Goal: Task Accomplishment & Management: Use online tool/utility

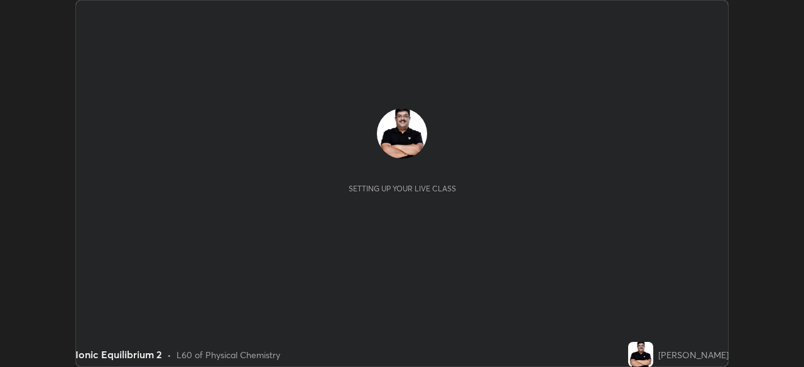
scroll to position [367, 803]
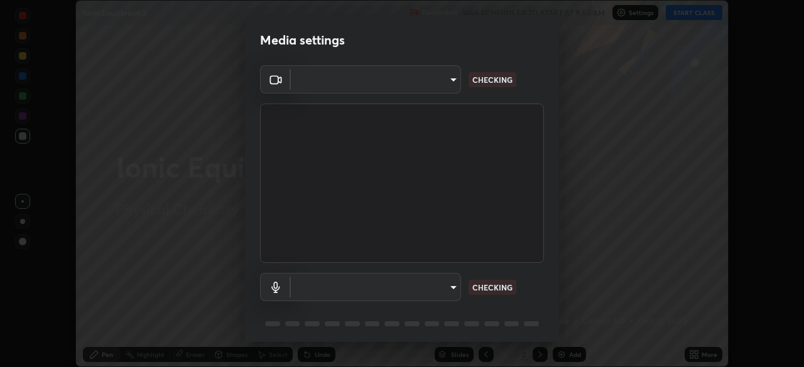
type input "85d16ec95aa84cac57c58139e5cfc4bfb0706547449b22b2f8fda69051d4463f"
click at [453, 285] on body "Erase all Ionic Equilibrium 2 Recording WAS SCHEDULED TO START AT 9:50 AM Setti…" at bounding box center [402, 183] width 804 height 367
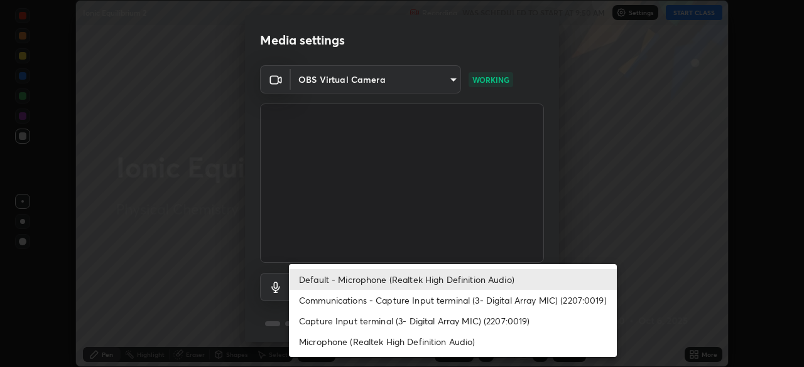
click at [511, 339] on li "Microphone (Realtek High Definition Audio)" at bounding box center [453, 342] width 328 height 21
type input "9d4408a90a760b4a8fb8b140e125e28eb8d2e680e785984b6402020b8f06267f"
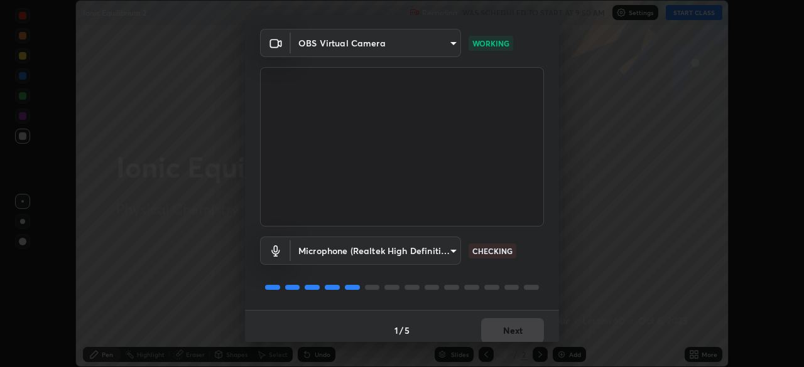
scroll to position [45, 0]
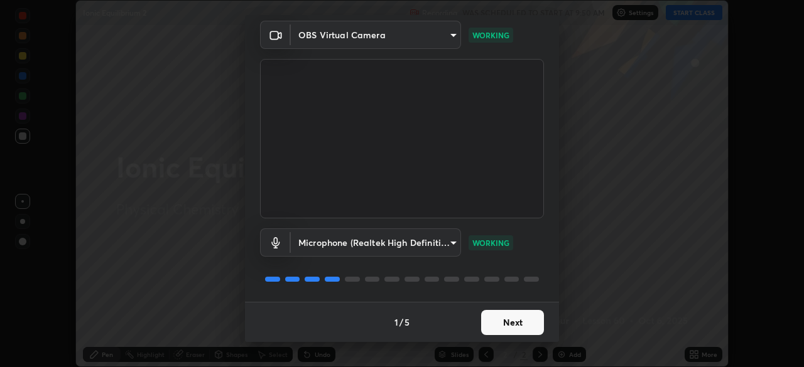
click at [535, 321] on button "Next" at bounding box center [512, 322] width 63 height 25
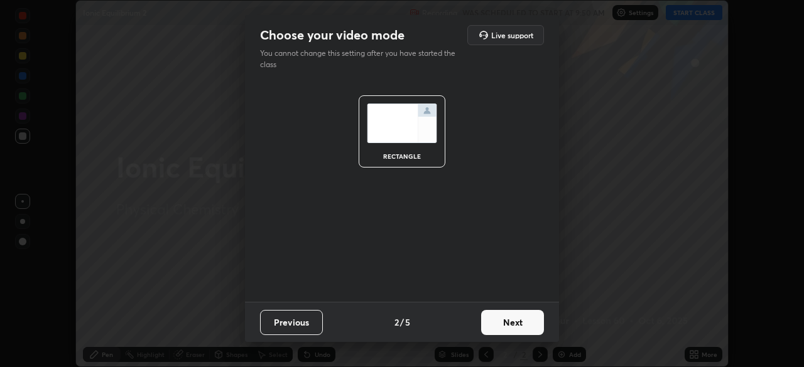
scroll to position [0, 0]
click at [541, 325] on button "Next" at bounding box center [512, 322] width 63 height 25
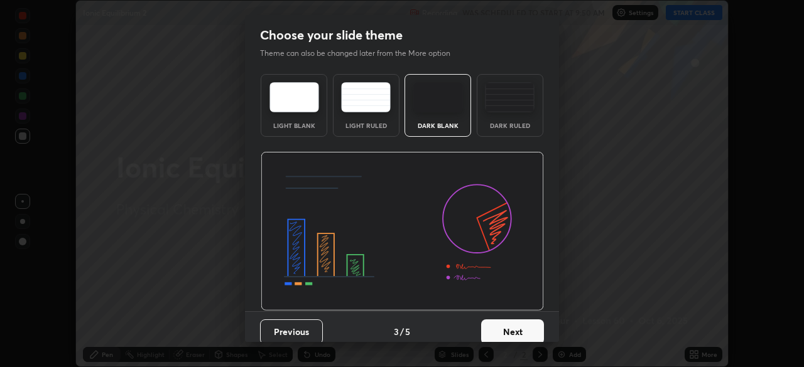
click at [540, 330] on button "Next" at bounding box center [512, 332] width 63 height 25
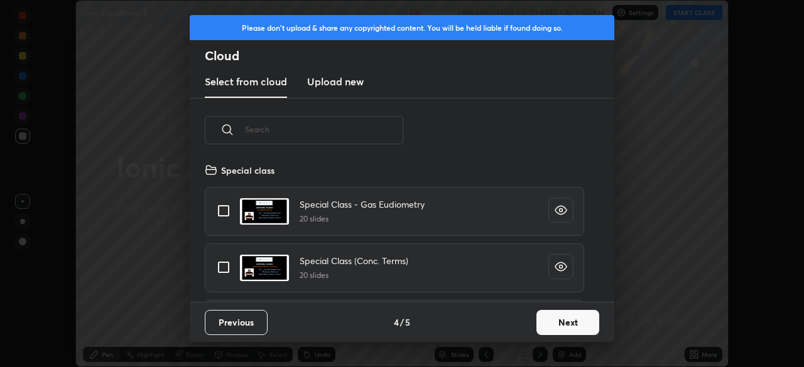
scroll to position [139, 403]
click at [565, 323] on button "Next" at bounding box center [567, 322] width 63 height 25
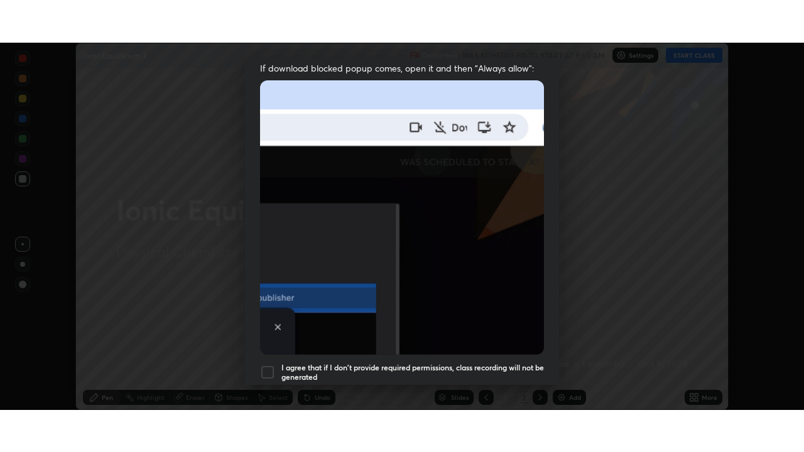
scroll to position [301, 0]
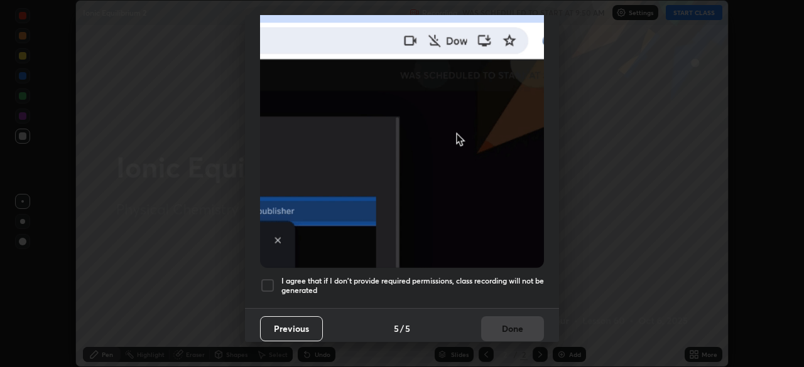
click at [269, 283] on div at bounding box center [267, 285] width 15 height 15
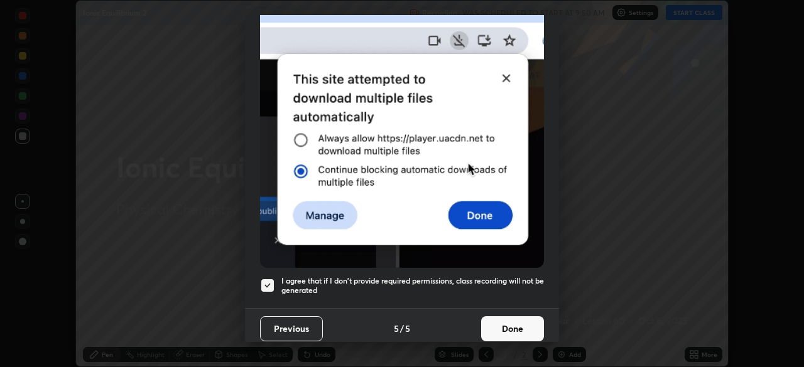
click at [504, 323] on button "Done" at bounding box center [512, 329] width 63 height 25
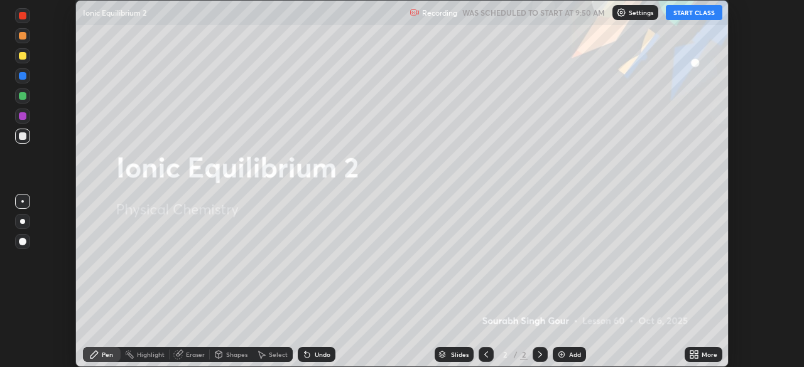
click at [683, 15] on button "START CLASS" at bounding box center [694, 12] width 57 height 15
click at [702, 357] on div "More" at bounding box center [710, 355] width 16 height 6
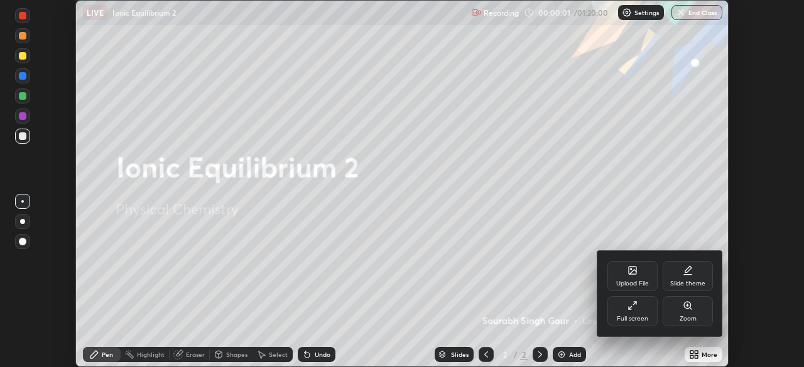
click at [644, 308] on div "Full screen" at bounding box center [632, 311] width 50 height 30
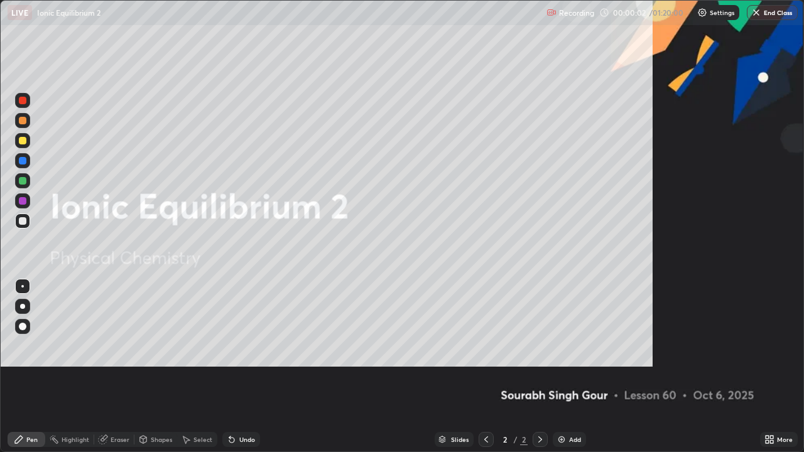
scroll to position [452, 804]
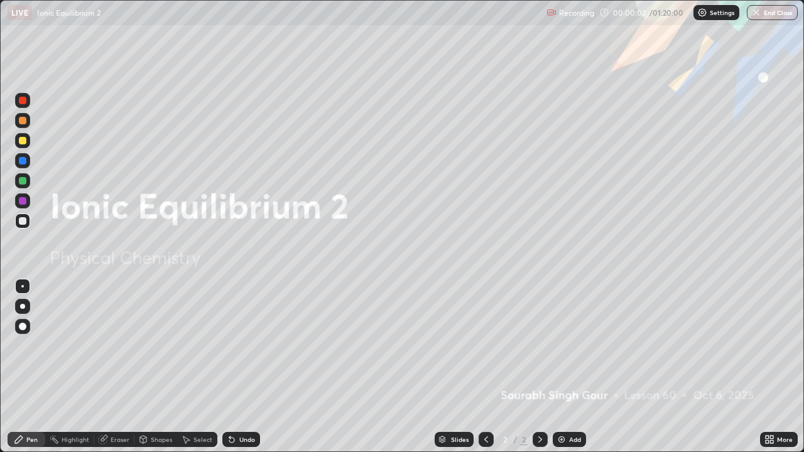
click at [567, 367] on div "Add" at bounding box center [569, 439] width 33 height 15
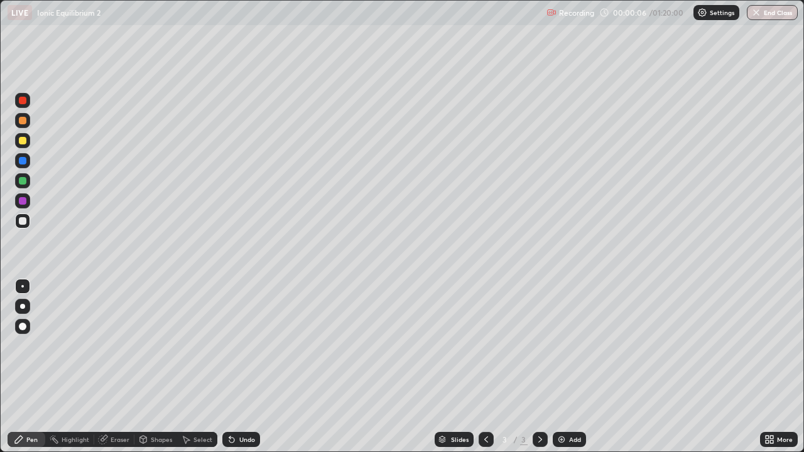
click at [23, 307] on div at bounding box center [22, 306] width 5 height 5
click at [26, 138] on div at bounding box center [22, 140] width 15 height 15
click at [27, 222] on div at bounding box center [22, 221] width 15 height 15
click at [28, 140] on div at bounding box center [22, 140] width 15 height 15
click at [27, 220] on div at bounding box center [22, 221] width 15 height 15
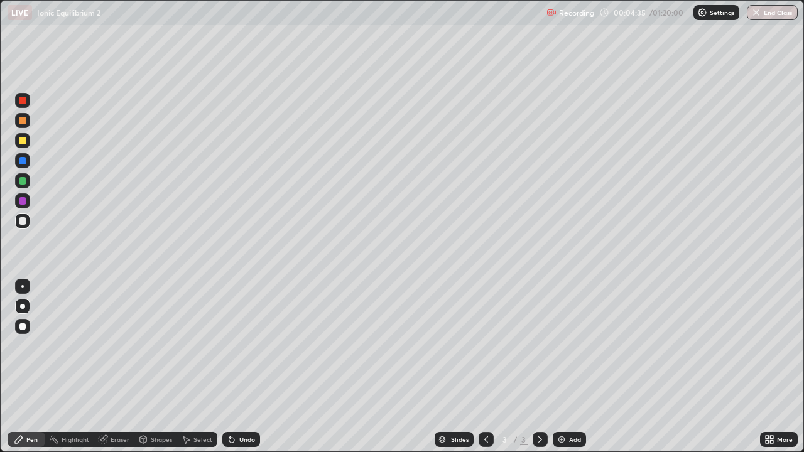
click at [563, 367] on img at bounding box center [562, 440] width 10 height 10
click at [560, 367] on img at bounding box center [562, 440] width 10 height 10
click at [22, 141] on div at bounding box center [23, 141] width 8 height 8
click at [24, 221] on div at bounding box center [23, 221] width 8 height 8
click at [28, 322] on div at bounding box center [22, 326] width 15 height 15
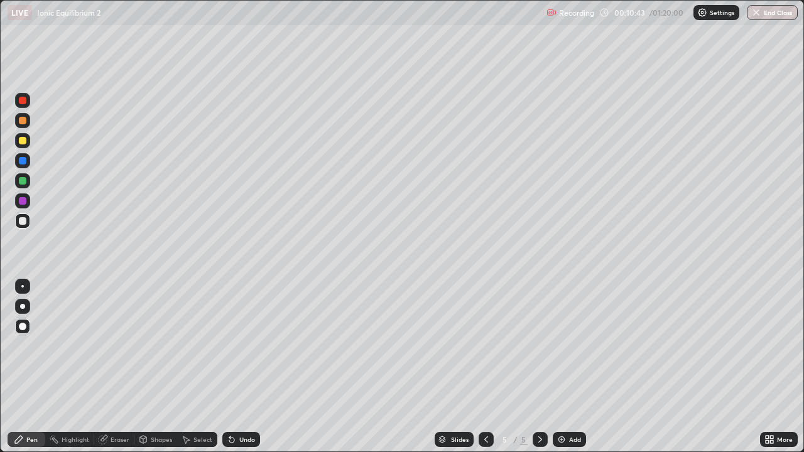
click at [239, 367] on div "Undo" at bounding box center [247, 440] width 16 height 6
click at [23, 308] on div at bounding box center [22, 306] width 5 height 5
click at [560, 367] on img at bounding box center [562, 440] width 10 height 10
click at [563, 367] on img at bounding box center [562, 440] width 10 height 10
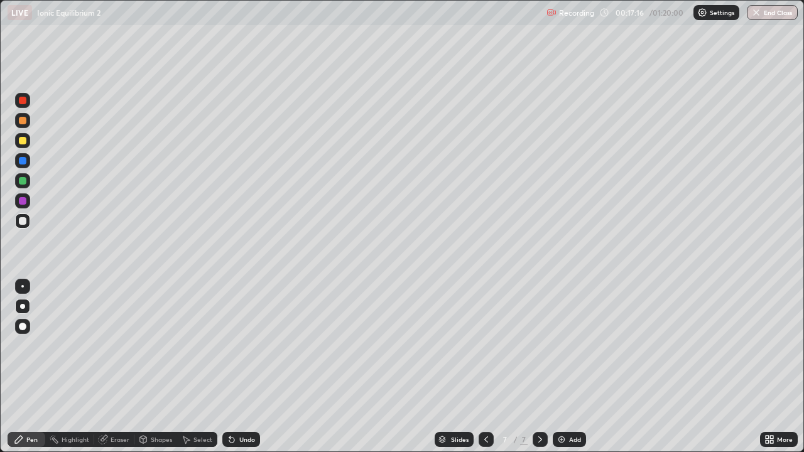
click at [24, 144] on div at bounding box center [23, 141] width 8 height 8
click at [562, 367] on img at bounding box center [562, 440] width 10 height 10
click at [487, 367] on icon at bounding box center [486, 440] width 10 height 10
click at [540, 367] on icon at bounding box center [540, 440] width 10 height 10
click at [24, 220] on div at bounding box center [23, 221] width 8 height 8
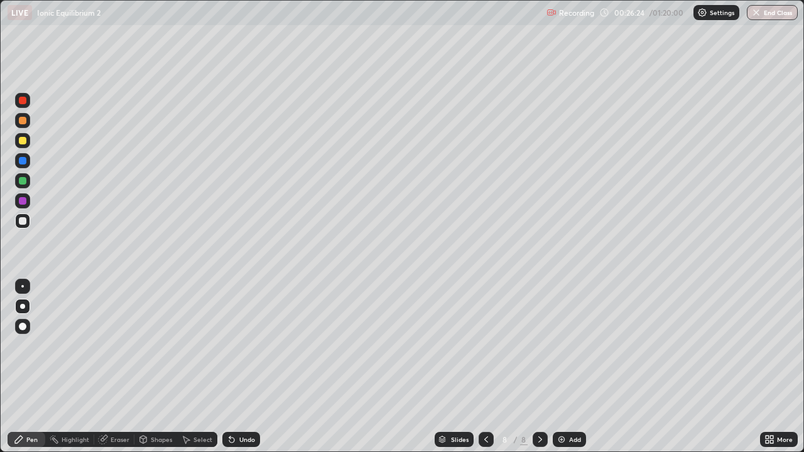
click at [28, 218] on div at bounding box center [22, 221] width 15 height 15
click at [23, 221] on div at bounding box center [23, 221] width 8 height 8
click at [26, 224] on div at bounding box center [22, 221] width 15 height 15
click at [563, 367] on img at bounding box center [562, 440] width 10 height 10
click at [490, 367] on div at bounding box center [486, 439] width 15 height 15
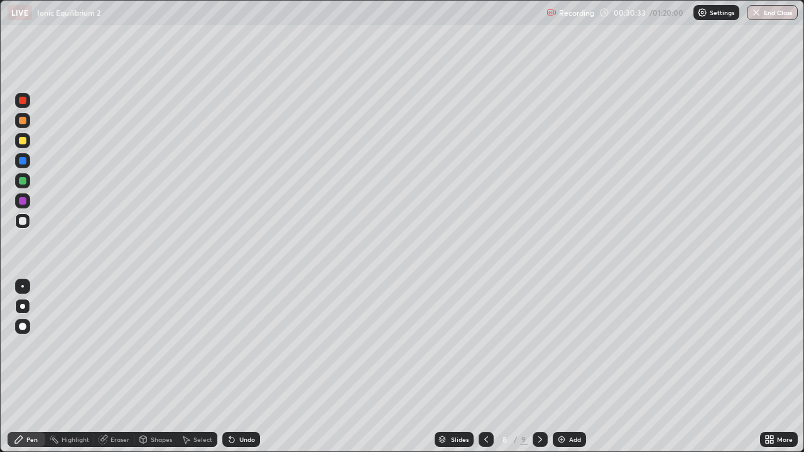
click at [489, 367] on icon at bounding box center [486, 440] width 10 height 10
click at [538, 367] on icon at bounding box center [540, 440] width 4 height 6
click at [540, 367] on icon at bounding box center [540, 440] width 10 height 10
click at [486, 367] on div at bounding box center [486, 439] width 15 height 25
click at [539, 367] on div at bounding box center [540, 439] width 15 height 15
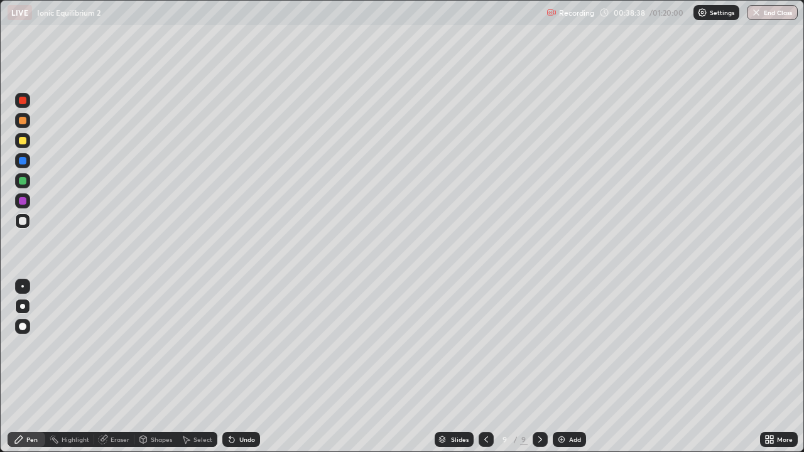
click at [562, 367] on img at bounding box center [562, 440] width 10 height 10
click at [246, 367] on div "Undo" at bounding box center [247, 440] width 16 height 6
click at [250, 367] on div "Undo" at bounding box center [241, 439] width 38 height 15
click at [246, 367] on div "Undo" at bounding box center [247, 440] width 16 height 6
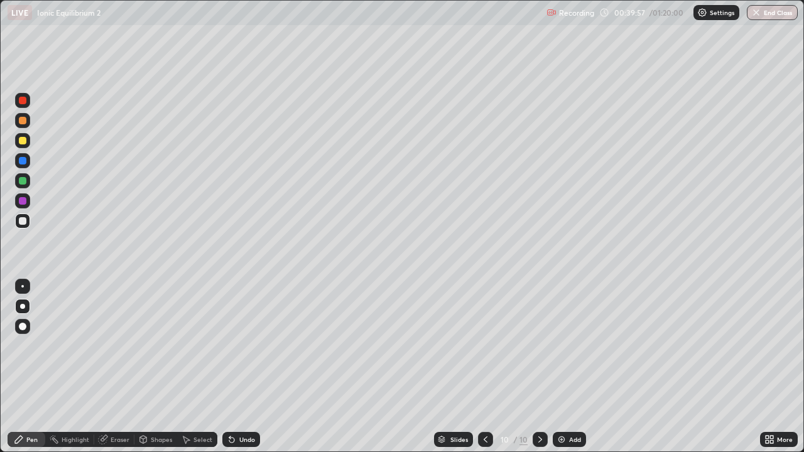
click at [246, 367] on div "Undo" at bounding box center [247, 440] width 16 height 6
click at [250, 367] on div "Undo" at bounding box center [241, 439] width 38 height 15
click at [251, 367] on div "Undo" at bounding box center [247, 440] width 16 height 6
click at [564, 367] on img at bounding box center [562, 440] width 10 height 10
click at [26, 141] on div at bounding box center [23, 141] width 8 height 8
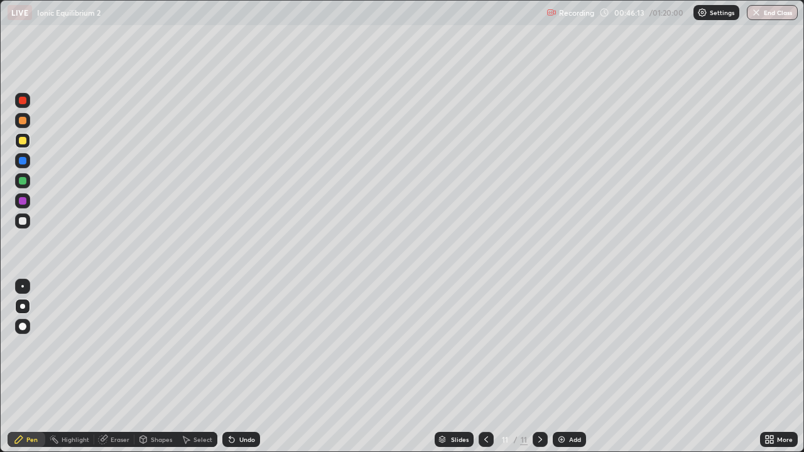
click at [23, 222] on div at bounding box center [23, 221] width 8 height 8
click at [557, 367] on img at bounding box center [562, 440] width 10 height 10
click at [25, 146] on div at bounding box center [22, 140] width 15 height 15
click at [562, 367] on img at bounding box center [562, 440] width 10 height 10
click at [24, 224] on div at bounding box center [23, 221] width 8 height 8
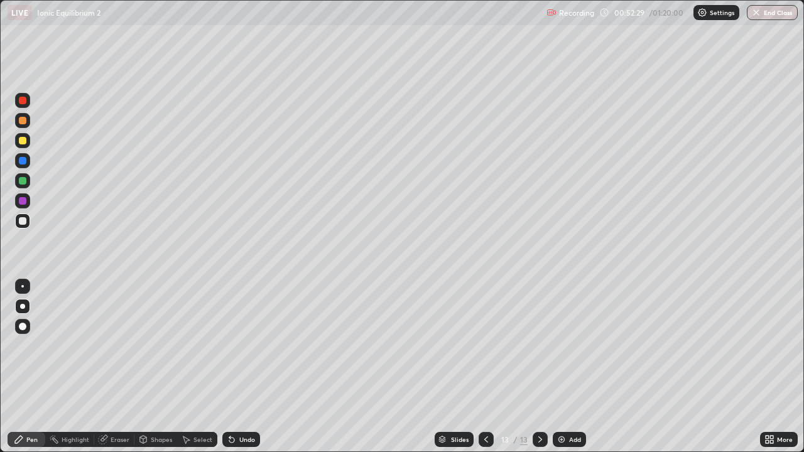
click at [23, 141] on div at bounding box center [23, 141] width 8 height 8
click at [555, 367] on div "Add" at bounding box center [569, 439] width 33 height 15
click at [237, 367] on div "Undo" at bounding box center [241, 439] width 38 height 15
click at [235, 367] on div "Undo" at bounding box center [241, 439] width 38 height 15
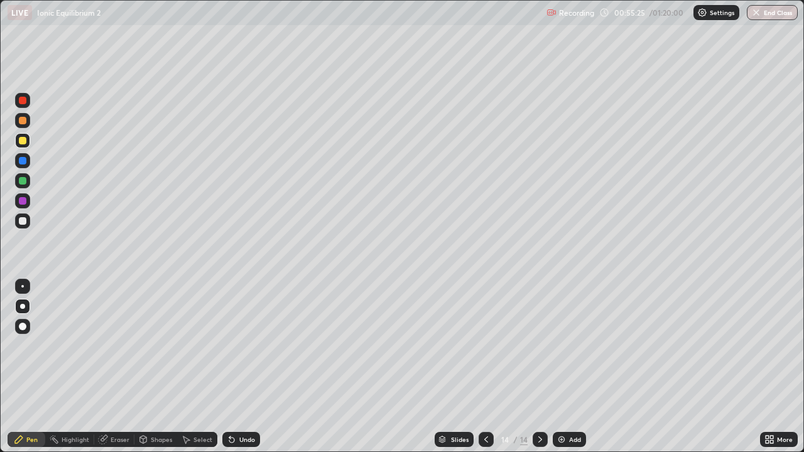
click at [234, 367] on icon at bounding box center [232, 440] width 10 height 10
click at [230, 367] on icon at bounding box center [231, 440] width 5 height 5
click at [234, 367] on div "Undo" at bounding box center [241, 439] width 38 height 15
click at [28, 224] on div at bounding box center [22, 221] width 15 height 15
click at [561, 367] on img at bounding box center [562, 440] width 10 height 10
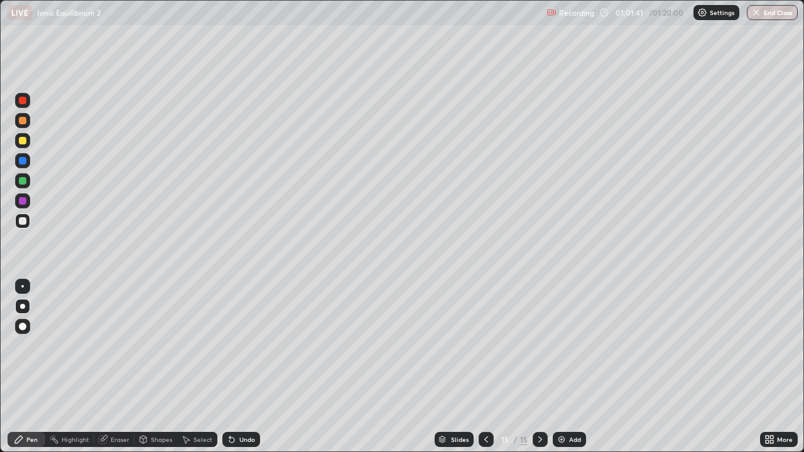
click at [128, 367] on div "Eraser" at bounding box center [120, 440] width 19 height 6
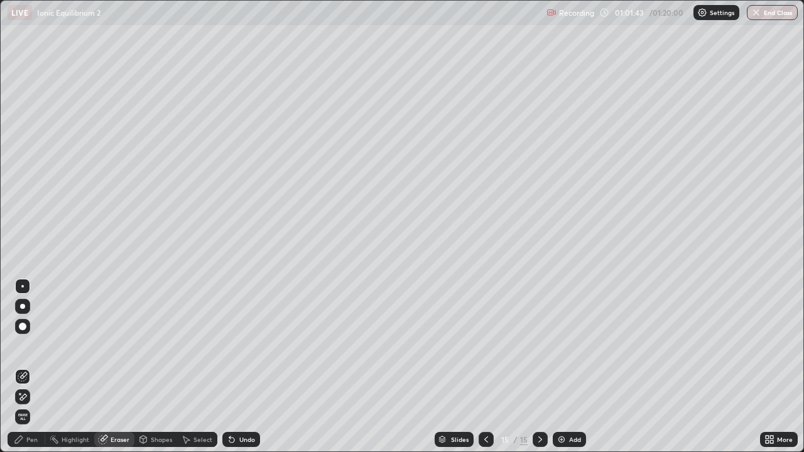
click at [38, 367] on div "Pen" at bounding box center [27, 439] width 38 height 15
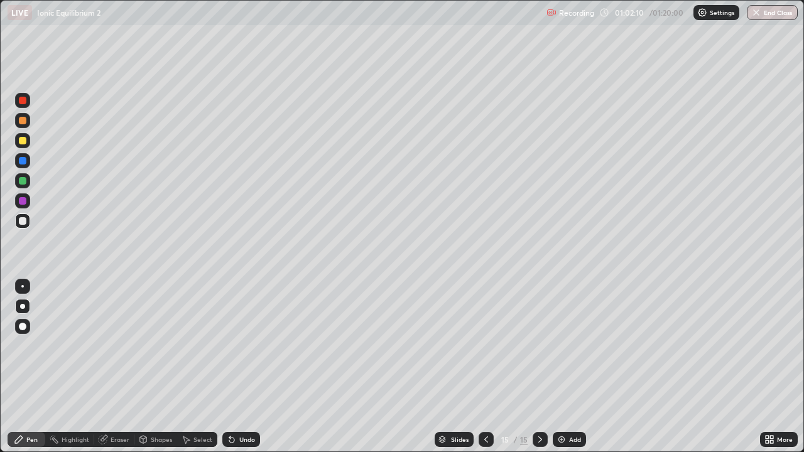
click at [491, 367] on div at bounding box center [486, 439] width 15 height 25
click at [484, 367] on icon at bounding box center [486, 440] width 10 height 10
click at [533, 367] on div at bounding box center [540, 439] width 15 height 15
click at [537, 367] on icon at bounding box center [540, 440] width 10 height 10
click at [539, 367] on icon at bounding box center [540, 440] width 10 height 10
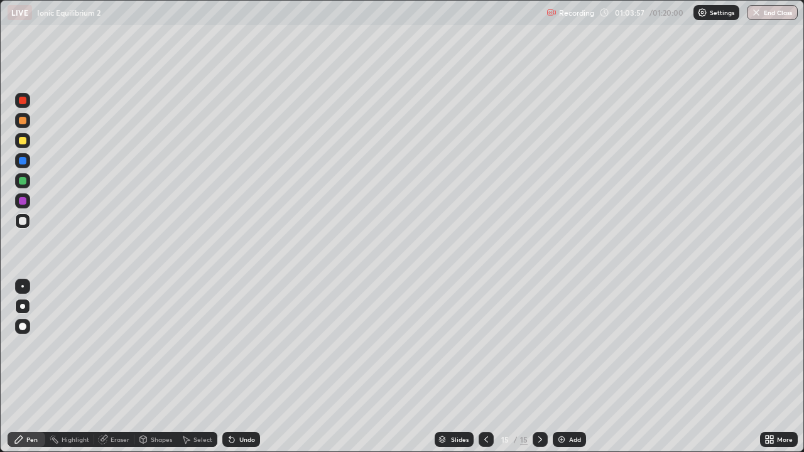
click at [558, 367] on img at bounding box center [562, 440] width 10 height 10
click at [484, 367] on icon at bounding box center [486, 440] width 10 height 10
click at [486, 367] on icon at bounding box center [486, 440] width 10 height 10
click at [24, 219] on div at bounding box center [23, 221] width 8 height 8
click at [484, 367] on div at bounding box center [486, 439] width 15 height 15
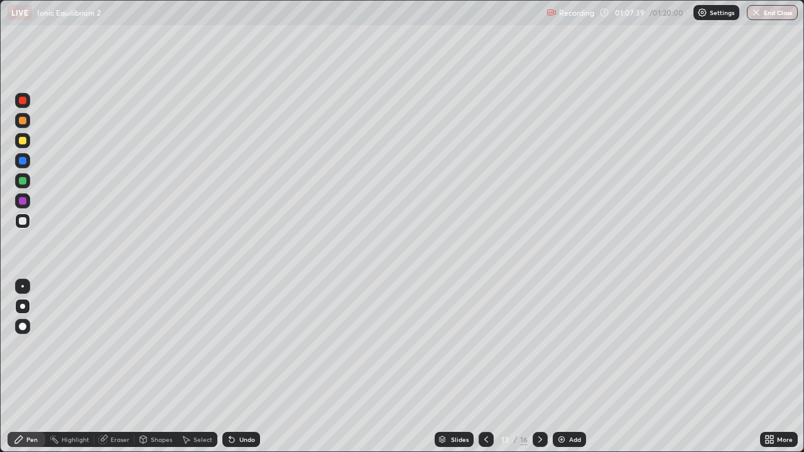
click at [541, 367] on icon at bounding box center [540, 440] width 10 height 10
click at [538, 367] on icon at bounding box center [540, 440] width 10 height 10
click at [558, 367] on img at bounding box center [562, 440] width 10 height 10
click at [488, 367] on div at bounding box center [486, 439] width 15 height 15
click at [533, 367] on div at bounding box center [540, 439] width 15 height 15
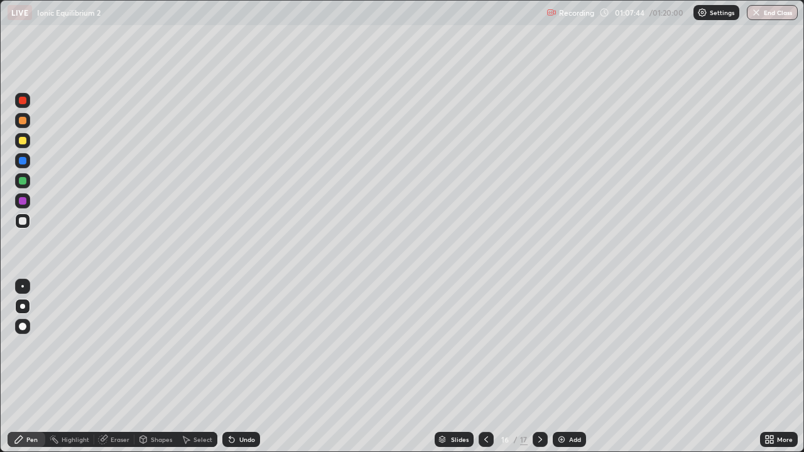
click at [538, 367] on icon at bounding box center [540, 440] width 4 height 6
click at [479, 367] on div at bounding box center [486, 439] width 15 height 15
click at [26, 140] on div at bounding box center [23, 141] width 8 height 8
click at [29, 223] on div at bounding box center [22, 221] width 15 height 15
click at [24, 141] on div at bounding box center [23, 141] width 8 height 8
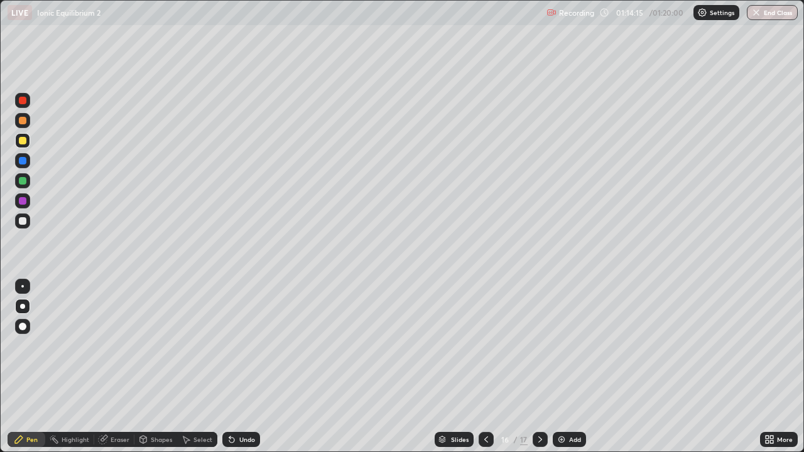
click at [776, 16] on button "End Class" at bounding box center [772, 12] width 51 height 15
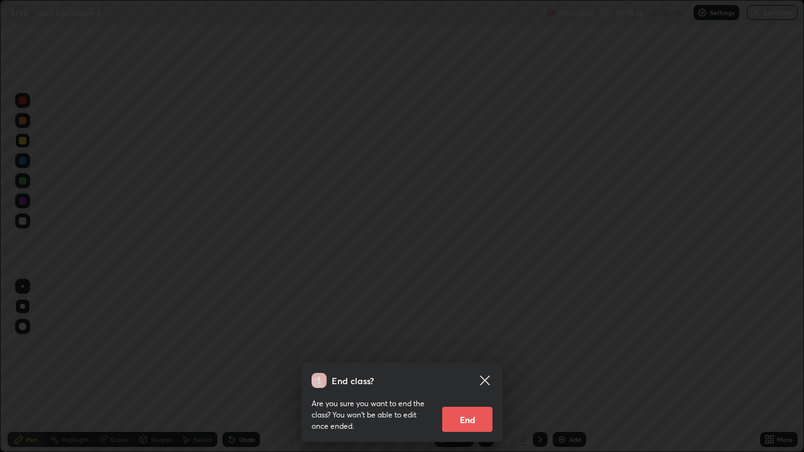
click at [479, 367] on button "End" at bounding box center [467, 419] width 50 height 25
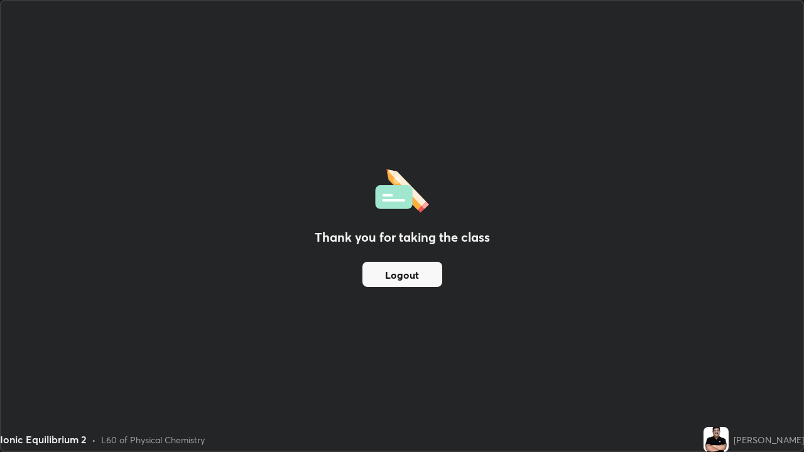
click at [405, 274] on button "Logout" at bounding box center [402, 274] width 80 height 25
